Goal: Task Accomplishment & Management: Use online tool/utility

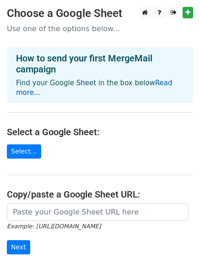
click at [164, 80] on link "Read more..." at bounding box center [94, 88] width 157 height 18
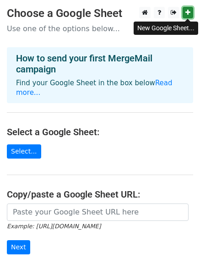
click at [191, 14] on link at bounding box center [188, 12] width 11 height 11
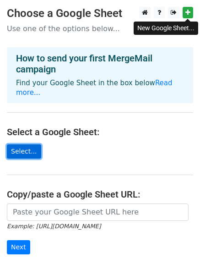
click at [26, 144] on link "Select..." at bounding box center [24, 151] width 34 height 14
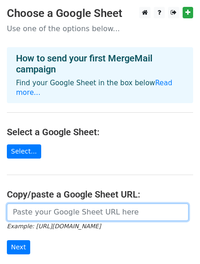
click at [24, 203] on input "url" at bounding box center [98, 211] width 182 height 17
paste input "https://docs.google.com/spreadsheets/d/1-wfDDo9yR_lw74_VuRWVfV2bAQElfKyvLyWw-3V…"
type input "https://docs.google.com/spreadsheets/d/1-wfDDo9yR_lw74_VuRWVfV2bAQElfKyvLyWw-3V…"
click at [7, 240] on input "Next" at bounding box center [18, 247] width 23 height 14
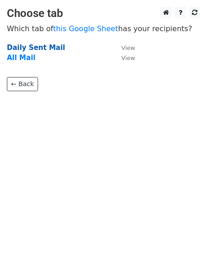
click at [47, 47] on strong "Daily Sent Mail" at bounding box center [36, 48] width 58 height 8
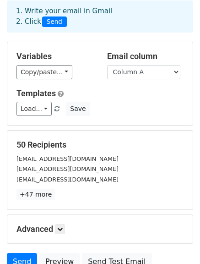
scroll to position [128, 0]
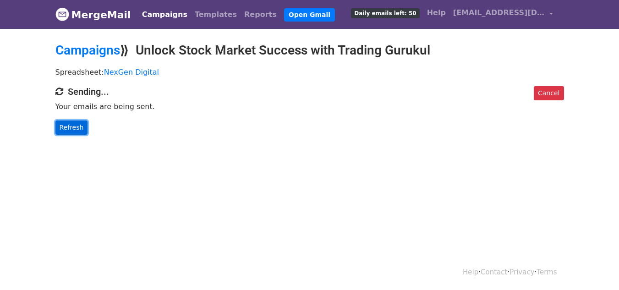
click at [64, 129] on link "Refresh" at bounding box center [71, 127] width 33 height 14
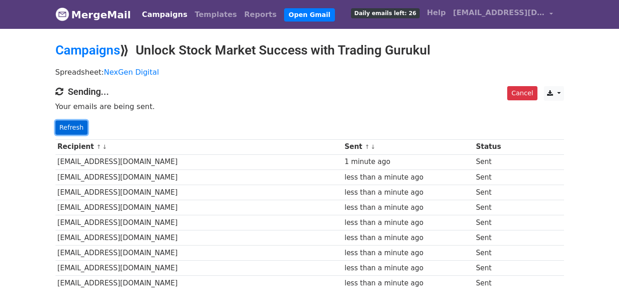
click at [71, 131] on link "Refresh" at bounding box center [71, 127] width 33 height 14
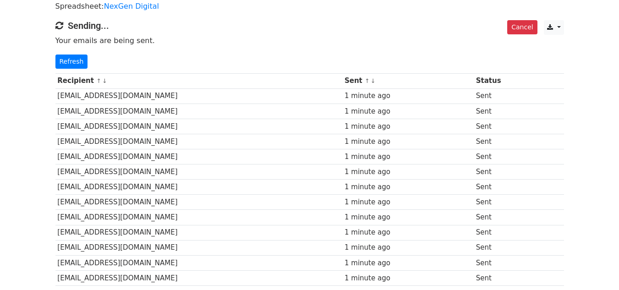
scroll to position [65, 0]
click at [59, 59] on link "Refresh" at bounding box center [71, 62] width 33 height 14
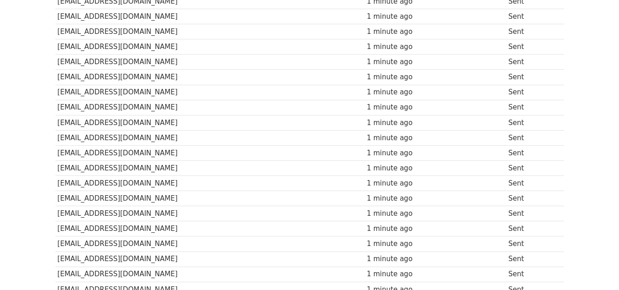
scroll to position [500, 0]
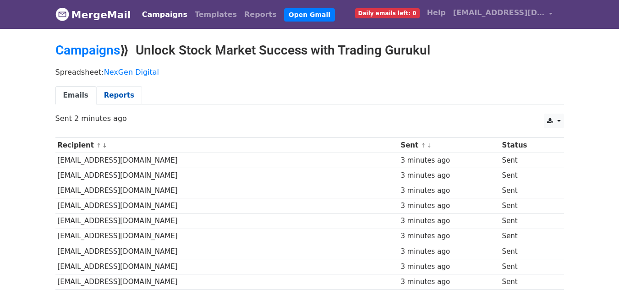
click at [112, 93] on link "Reports" at bounding box center [119, 95] width 46 height 19
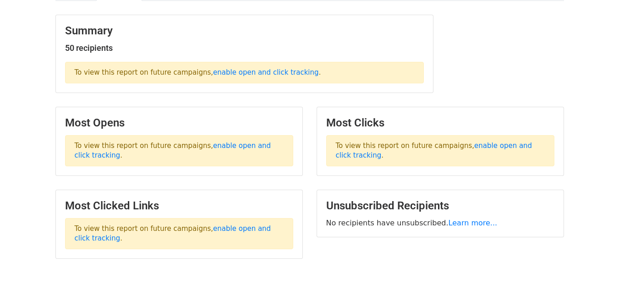
scroll to position [104, 0]
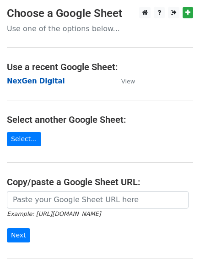
click at [41, 80] on strong "NexGen Digital" at bounding box center [36, 81] width 58 height 8
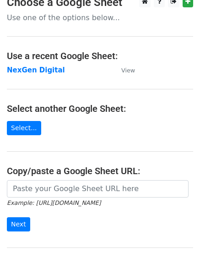
scroll to position [12, 0]
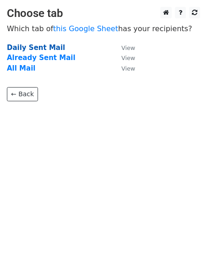
click at [22, 48] on strong "Daily Sent Mail" at bounding box center [36, 48] width 58 height 8
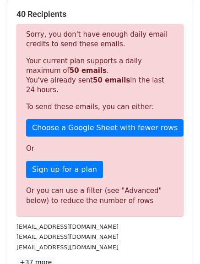
scroll to position [327, 0]
